Goal: Book appointment/travel/reservation

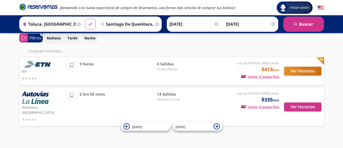
scroll to position [24, 0]
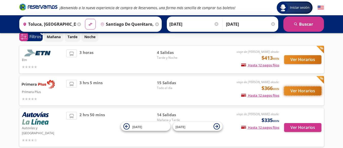
click at [299, 91] on button "Ver Horarios" at bounding box center [302, 90] width 37 height 9
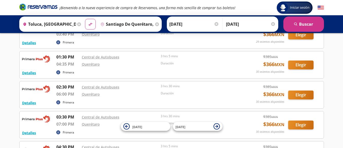
scroll to position [251, 0]
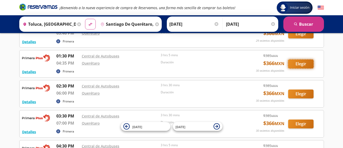
click at [301, 64] on button "Elegir" at bounding box center [300, 63] width 25 height 9
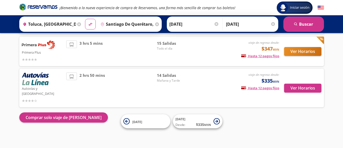
scroll to position [88, 0]
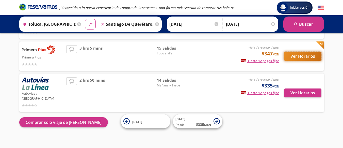
click at [300, 58] on button "Ver Horarios" at bounding box center [302, 56] width 37 height 9
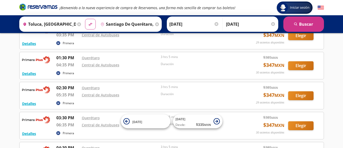
scroll to position [275, 0]
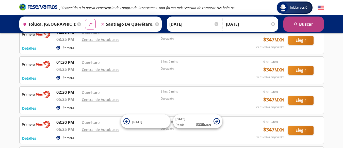
click at [306, 24] on button "search [GEOGRAPHIC_DATA]" at bounding box center [304, 24] width 41 height 15
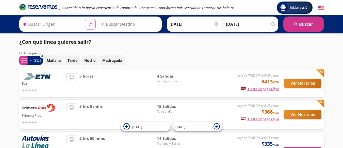
type input "Toluca, [GEOGRAPHIC_DATA]"
type input "Santiago de Querétaro, [GEOGRAPHIC_DATA]"
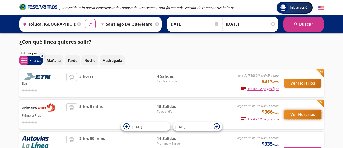
click at [293, 114] on button "Ver Horarios" at bounding box center [302, 114] width 37 height 9
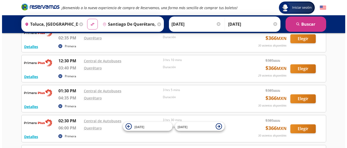
scroll to position [216, 0]
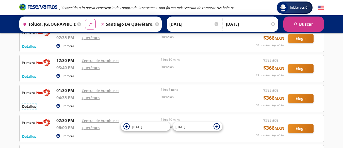
click at [27, 108] on button "Detalles" at bounding box center [29, 106] width 14 height 5
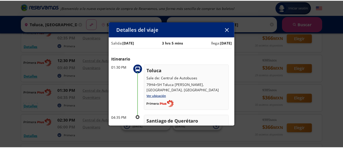
scroll to position [0, 0]
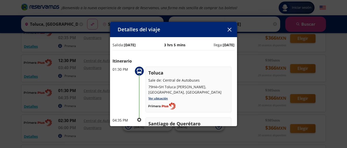
click at [230, 31] on icon "button" at bounding box center [230, 30] width 4 height 4
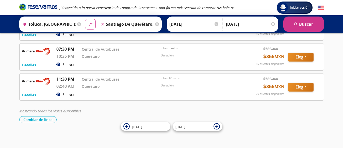
scroll to position [408, 0]
